Goal: Navigation & Orientation: Go to known website

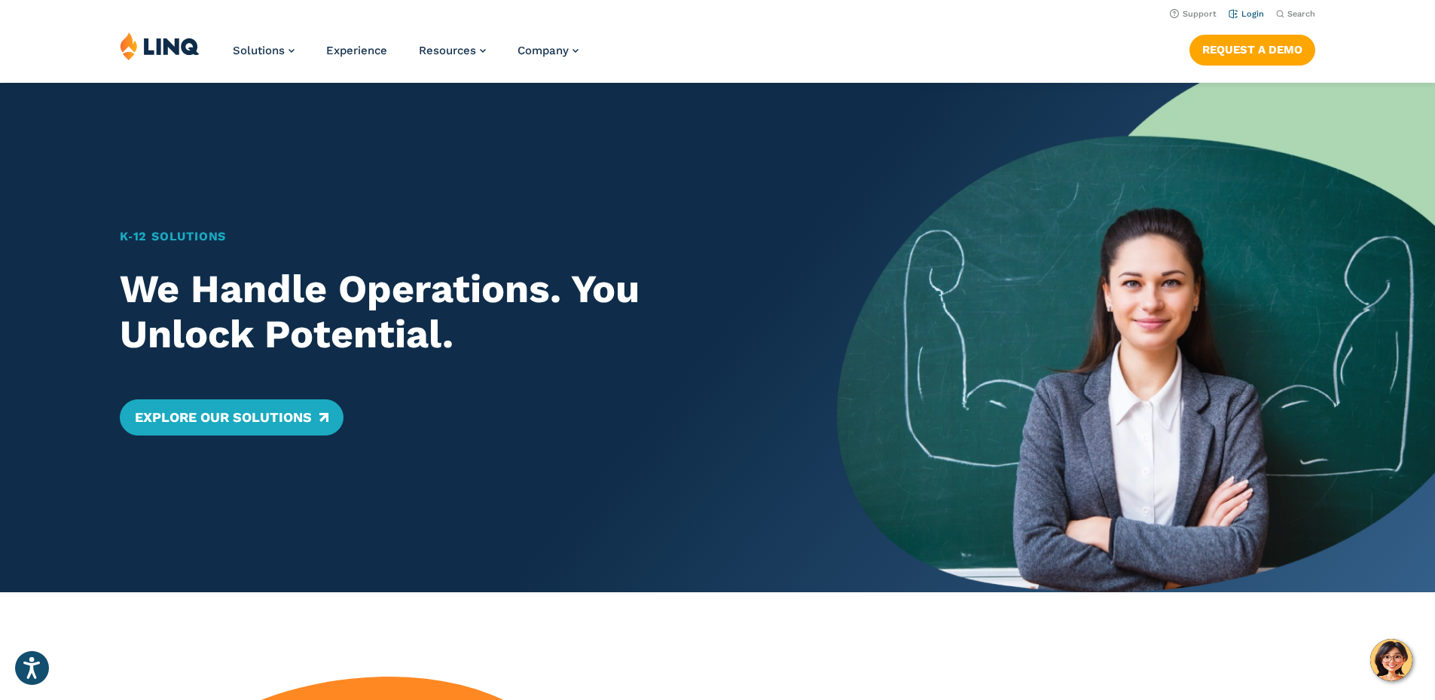
click at [1240, 14] on link "Login" at bounding box center [1245, 14] width 35 height 10
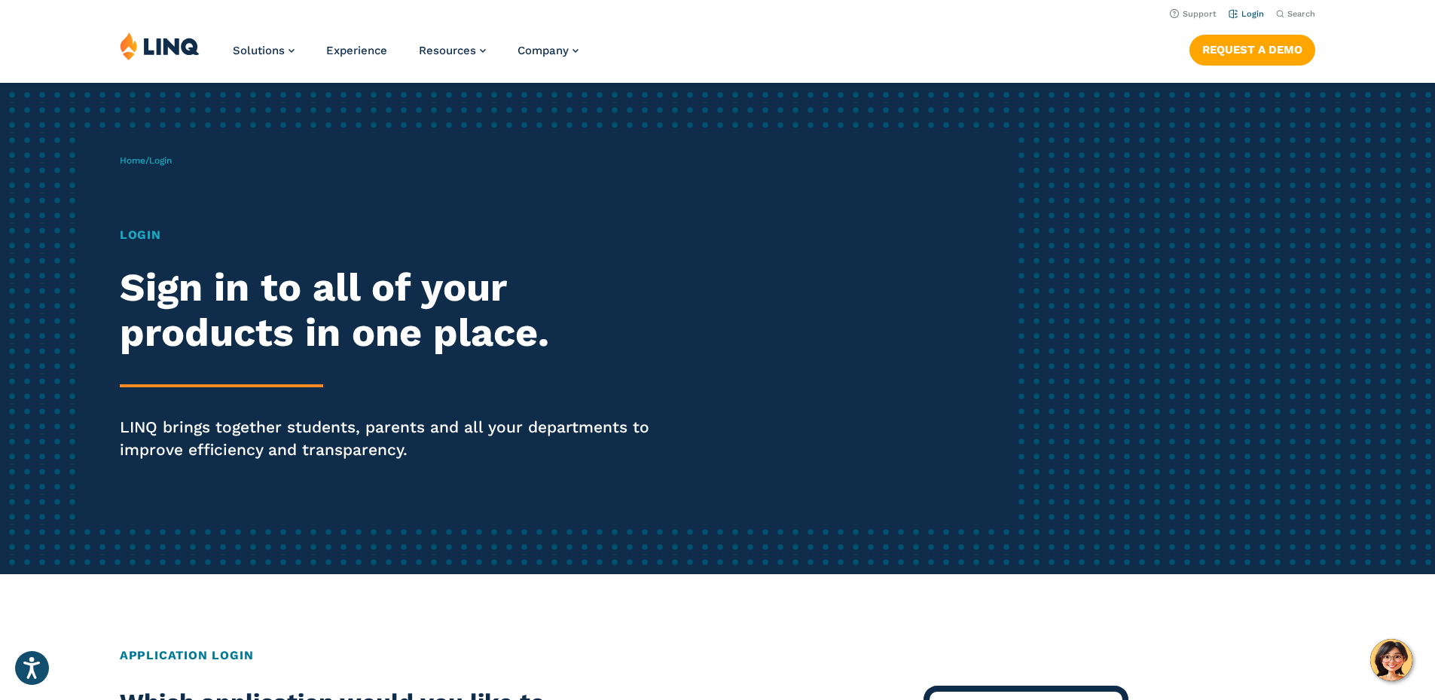
click at [1247, 9] on link "Login" at bounding box center [1245, 14] width 35 height 10
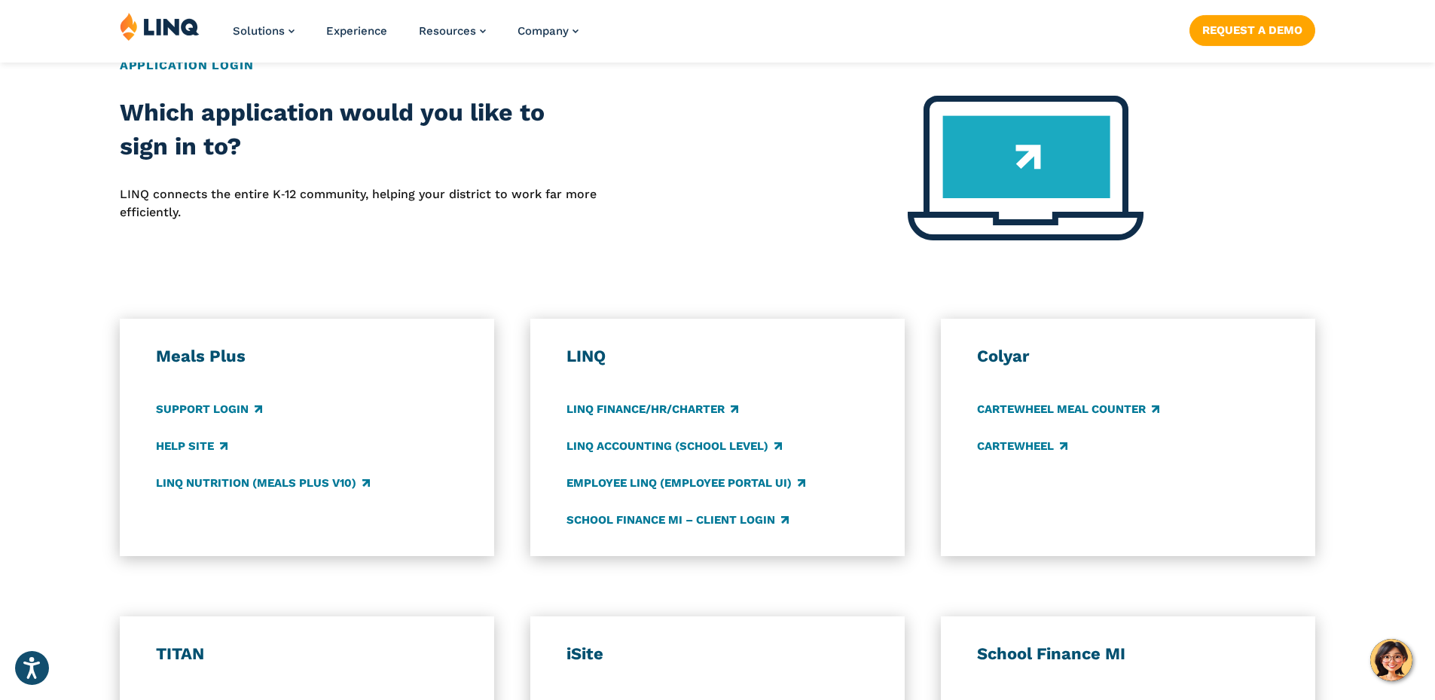
scroll to position [603, 0]
